Goal: Register for event/course

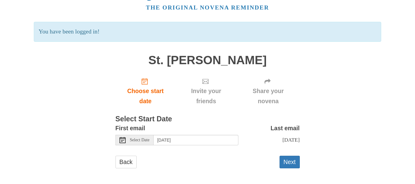
scroll to position [27, 0]
click at [121, 139] on icon at bounding box center [122, 140] width 6 height 6
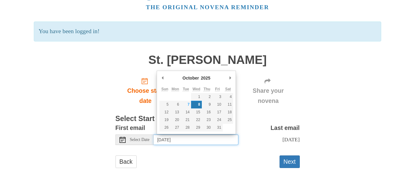
type input "Tuesday, October 7th"
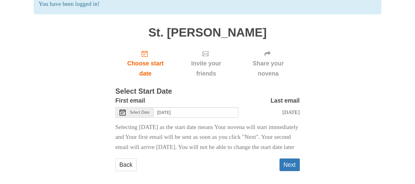
scroll to position [56, 0]
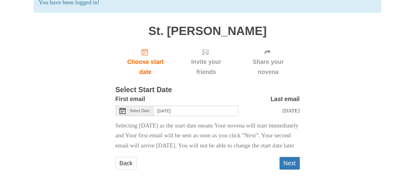
click at [121, 112] on use at bounding box center [122, 111] width 6 height 6
click at [344, 120] on div "Pray More Novenas The original novena reminder You have been logged in! St. Jud…" at bounding box center [207, 65] width 359 height 243
click at [286, 169] on button "Next" at bounding box center [289, 163] width 20 height 13
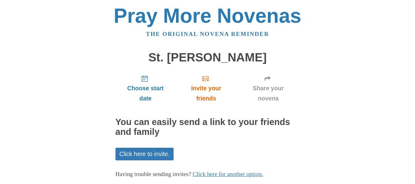
click at [286, 178] on p "Having trouble sending invites? Click here for another option." at bounding box center [207, 174] width 184 height 10
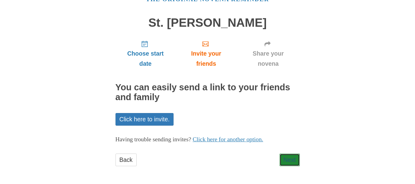
click at [288, 159] on link "Next" at bounding box center [289, 159] width 20 height 13
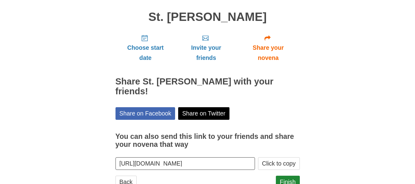
scroll to position [53, 0]
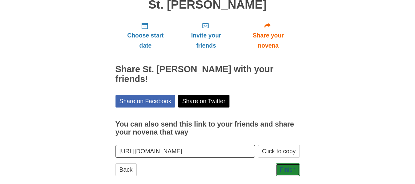
click at [286, 163] on link "Finish" at bounding box center [288, 169] width 24 height 13
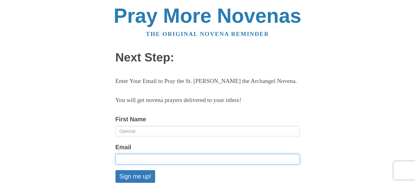
click at [137, 159] on input "Email" at bounding box center [207, 159] width 184 height 10
type input "tiro.ovakporie@gmail.com"
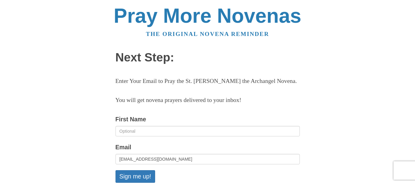
click at [137, 175] on button "Sign me up!" at bounding box center [135, 176] width 40 height 13
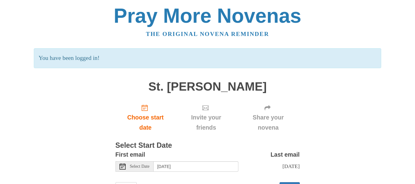
click at [122, 166] on icon at bounding box center [122, 166] width 6 height 6
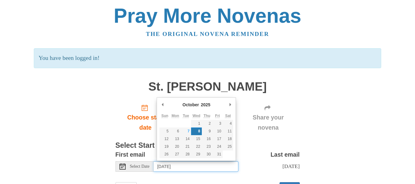
type input "Tuesday, October 7th"
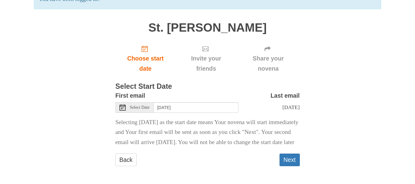
scroll to position [75, 0]
click at [289, 157] on button "Next" at bounding box center [289, 159] width 20 height 13
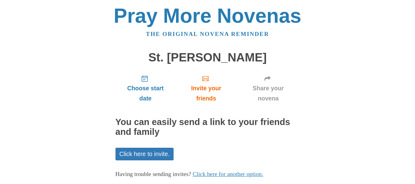
scroll to position [35, 0]
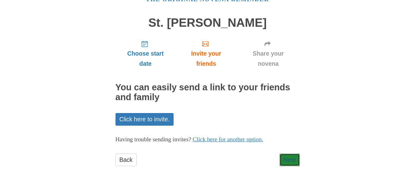
click at [290, 161] on link "Next" at bounding box center [289, 159] width 20 height 13
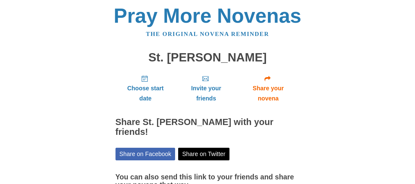
scroll to position [53, 0]
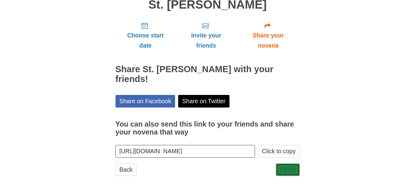
click at [286, 163] on link "Finish" at bounding box center [288, 169] width 24 height 13
